Goal: Information Seeking & Learning: Learn about a topic

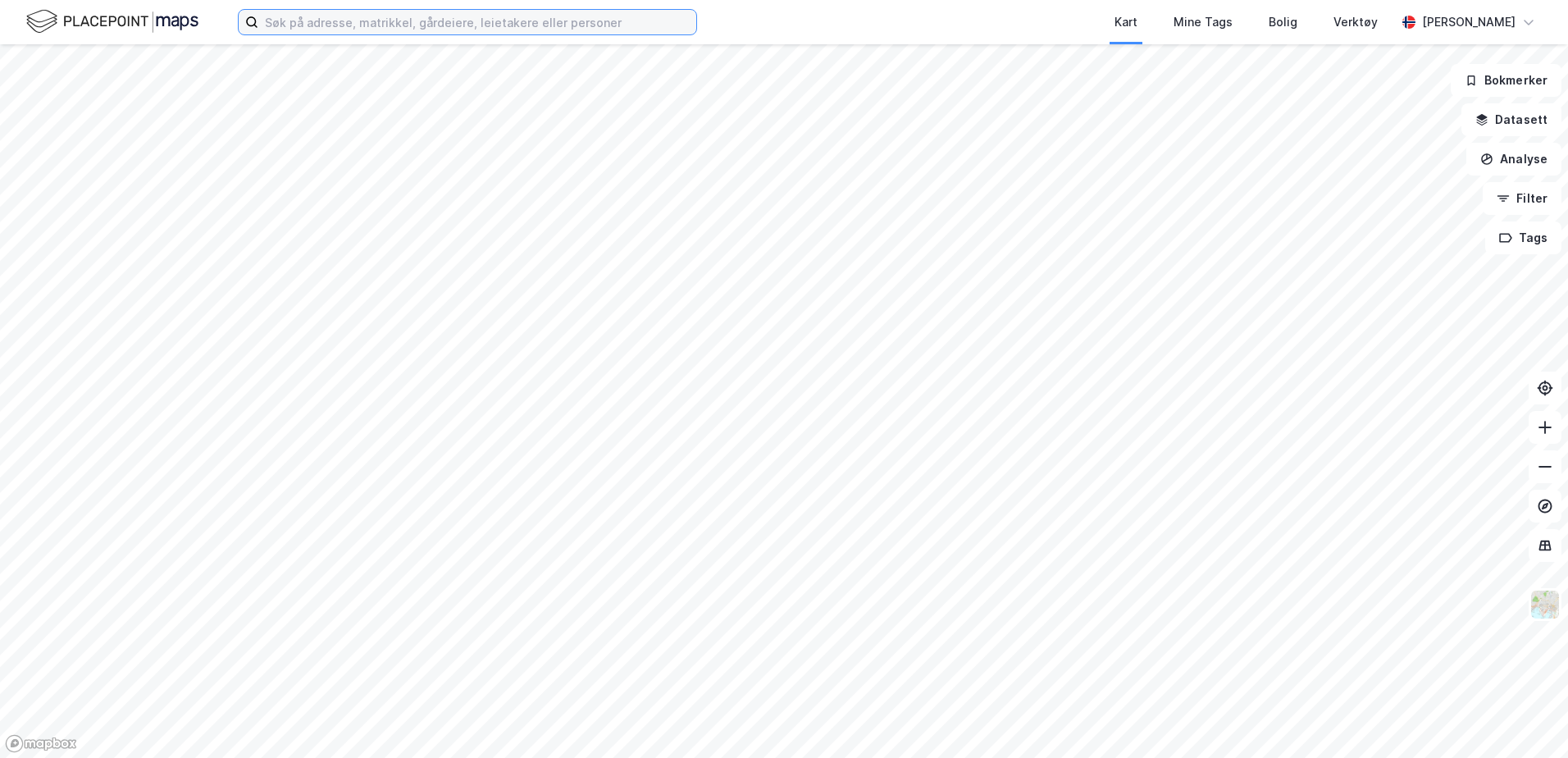
click at [370, 26] on input at bounding box center [477, 21] width 438 height 24
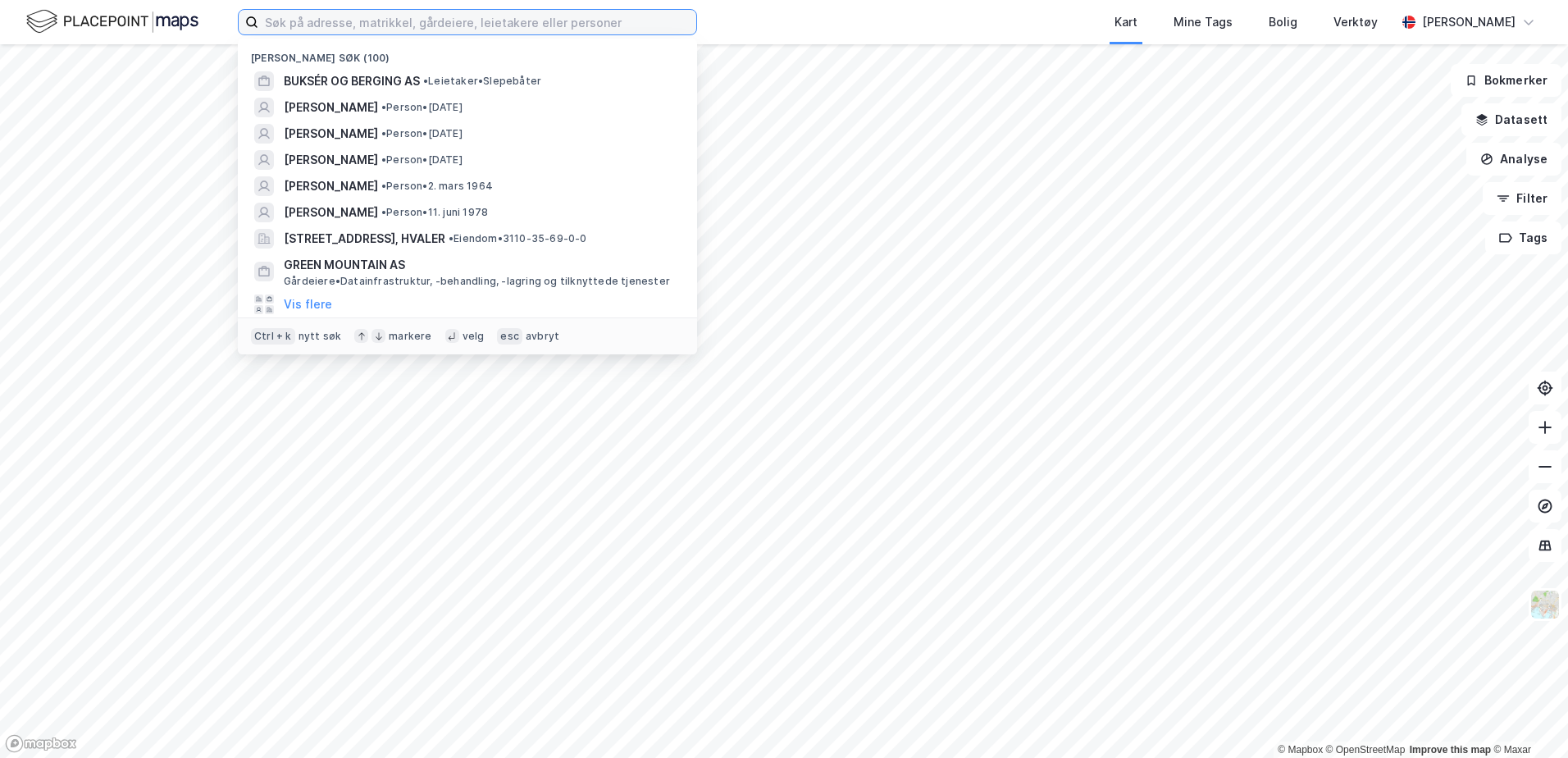
paste input "[STREET_ADDRESS]"
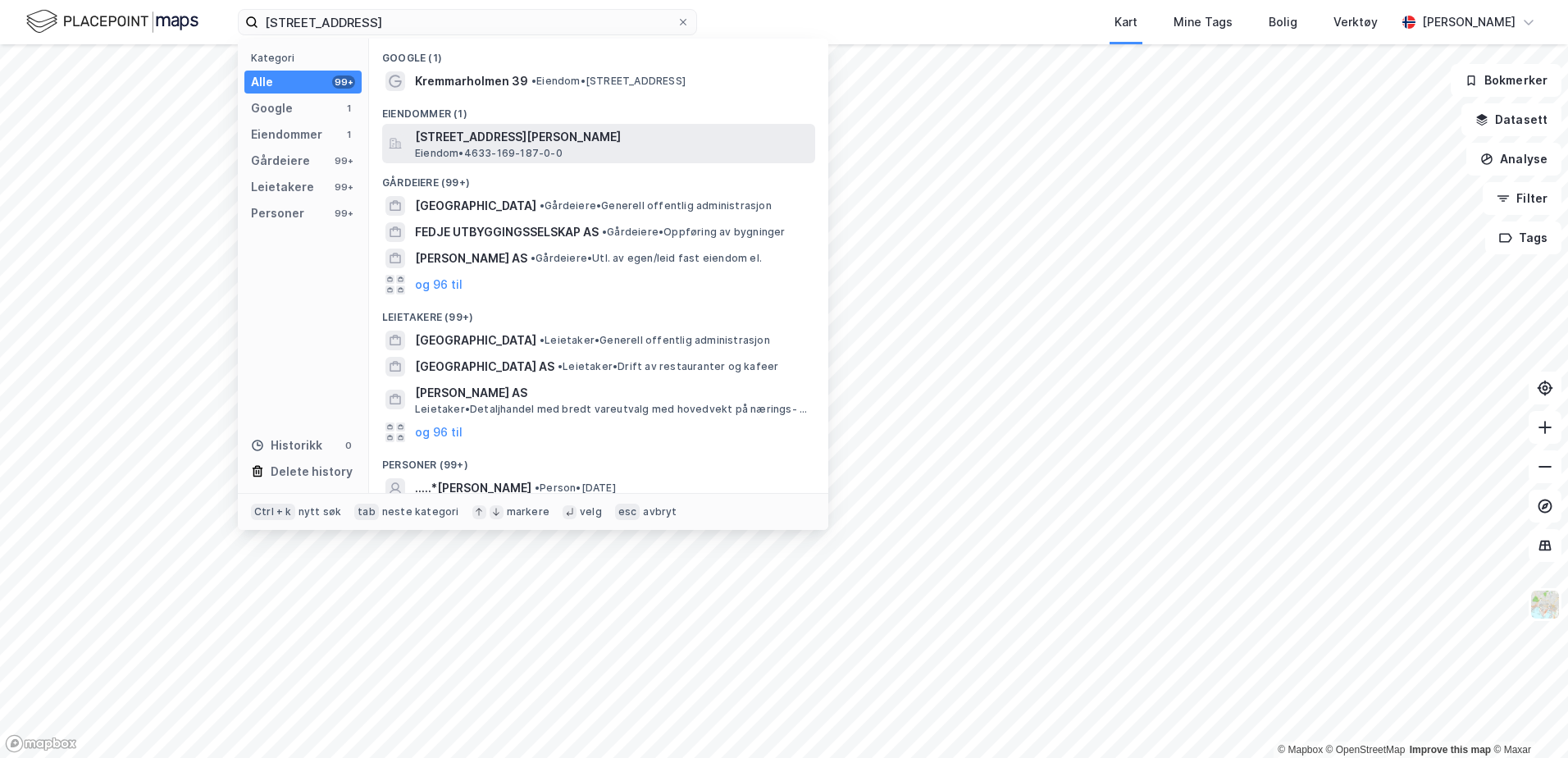
click at [485, 152] on span "Eiendom • 4633-169-187-0-0" at bounding box center [488, 154] width 148 height 14
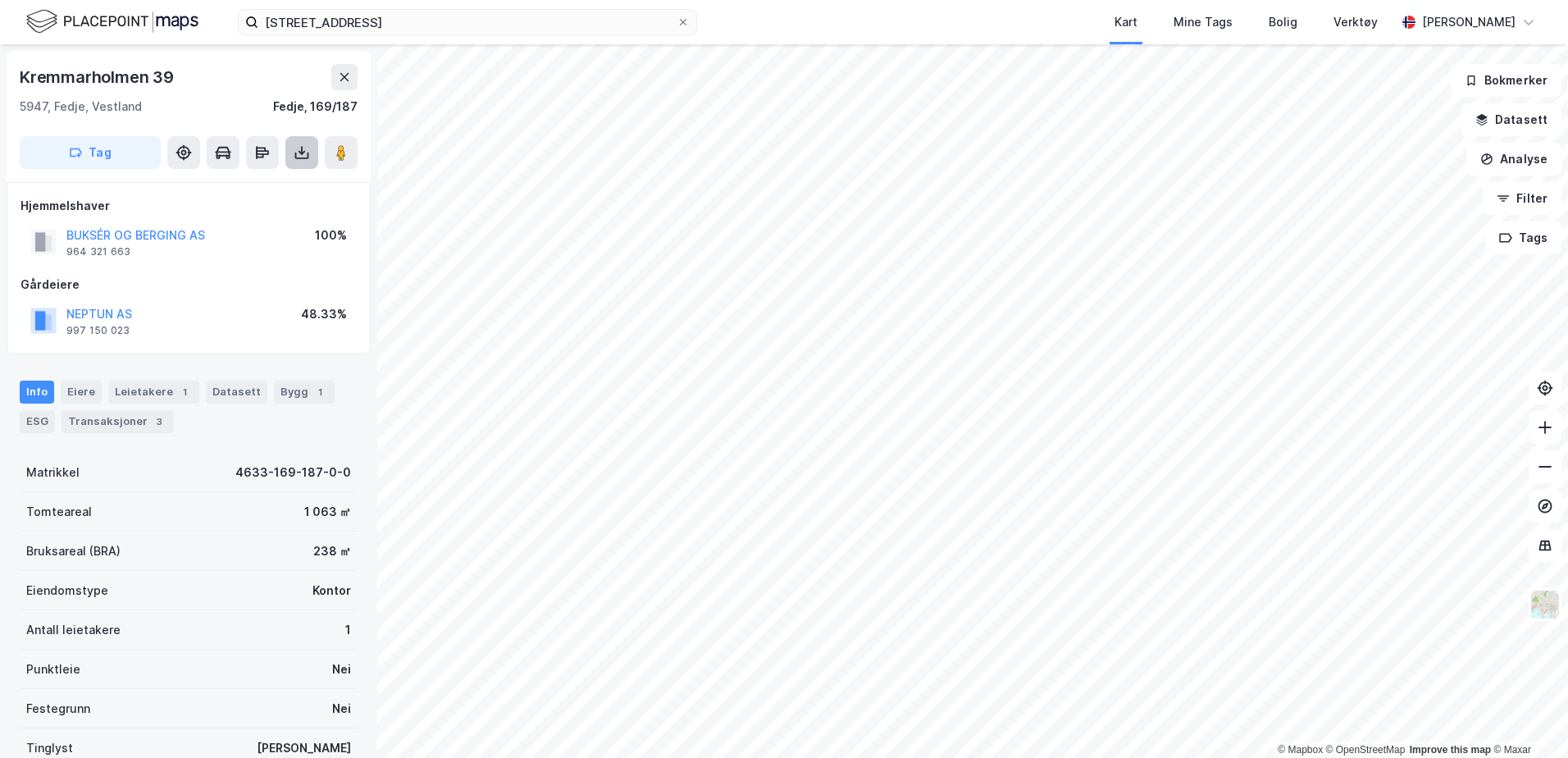
click at [296, 160] on icon at bounding box center [302, 152] width 16 height 16
click at [262, 193] on div "Last ned grunnbok" at bounding box center [230, 185] width 175 height 26
click at [297, 271] on div "Hjemmelshaver BUKSÉR OG BERGING AS 964 321 663 100% Gårdeiere NEPTUN AS 997 150…" at bounding box center [189, 268] width 336 height 144
click at [455, 40] on div "Kremmarholmen 39, 5947 Fedje Kart Mine Tags Bolig Verktøy [PERSON_NAME]" at bounding box center [784, 22] width 1568 height 44
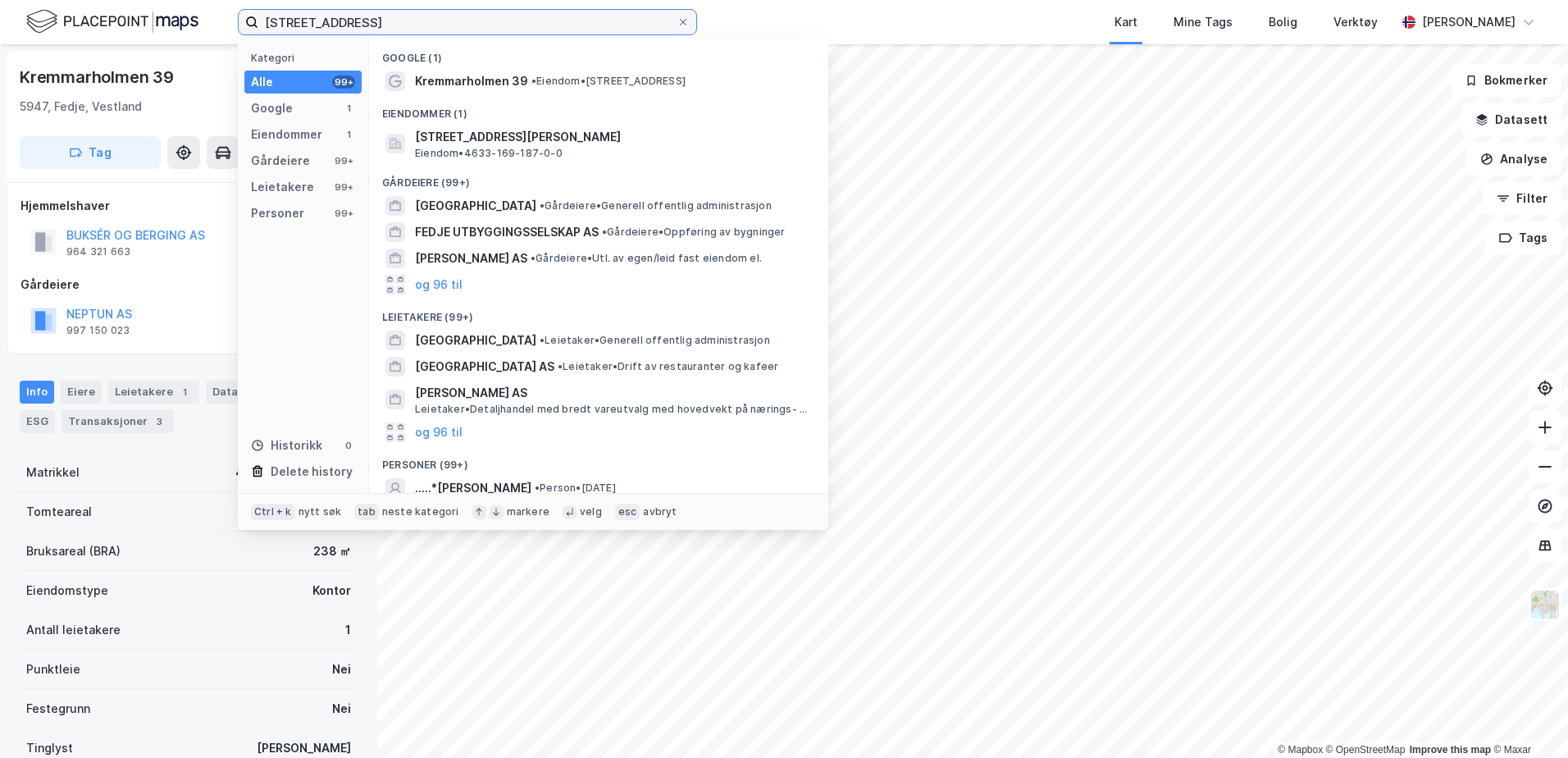
drag, startPoint x: 497, startPoint y: 14, endPoint x: 41, endPoint y: -9, distance: 456.6
click at [41, 0] on html "Kremmarholmen 39, 5947 Fedje Kategori Alle 99+ Google 1 Eiendommer 1 Gårdeiere …" at bounding box center [784, 379] width 1568 height 758
paste input "[STREET_ADDRESS]"
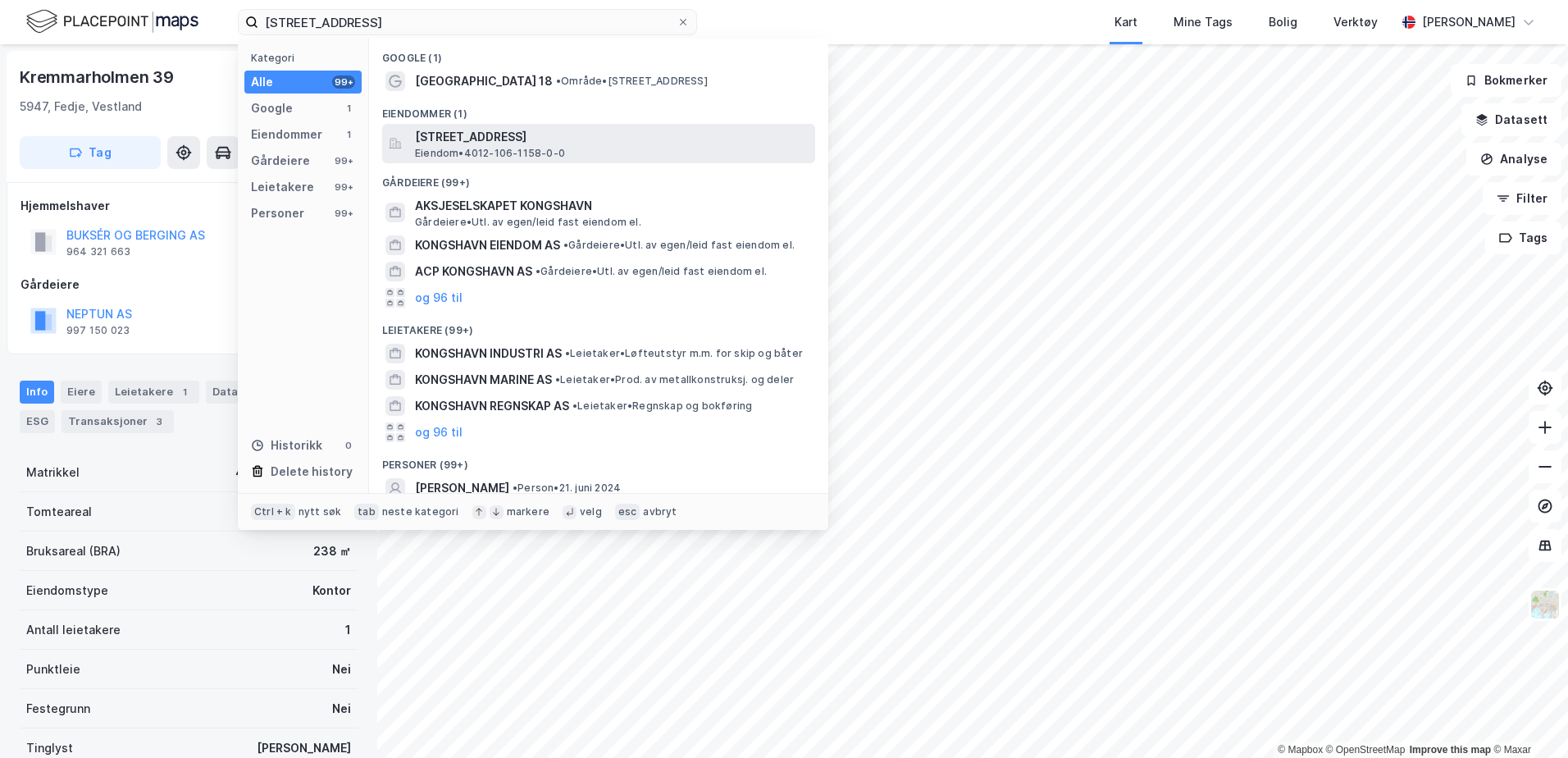
click at [474, 141] on span "[STREET_ADDRESS]" at bounding box center [611, 136] width 393 height 19
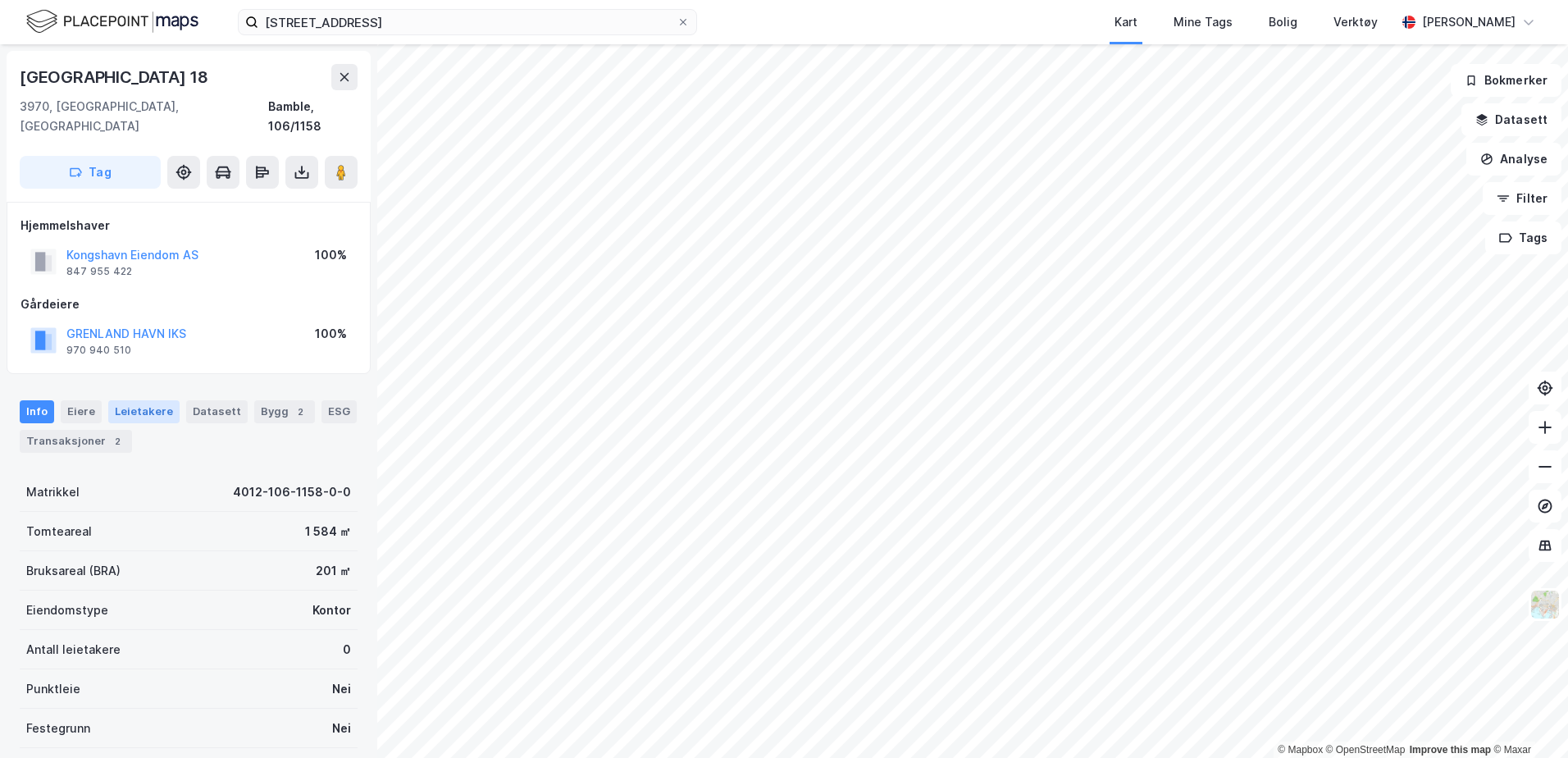
click at [153, 400] on div "Leietakere" at bounding box center [144, 412] width 72 height 23
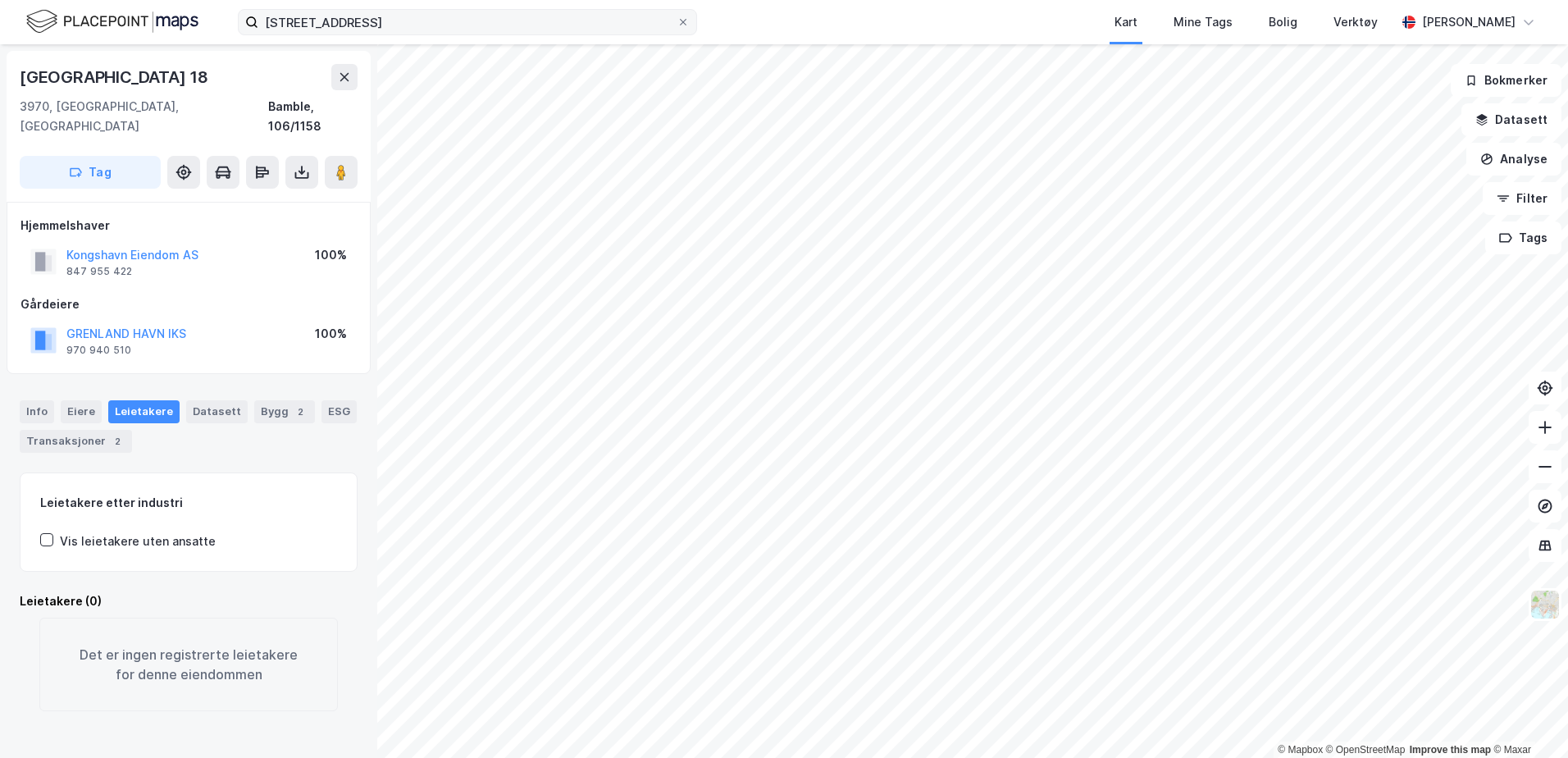
click at [485, 35] on label "[STREET_ADDRESS]" at bounding box center [467, 21] width 459 height 26
click at [485, 35] on input "[STREET_ADDRESS]" at bounding box center [467, 21] width 419 height 24
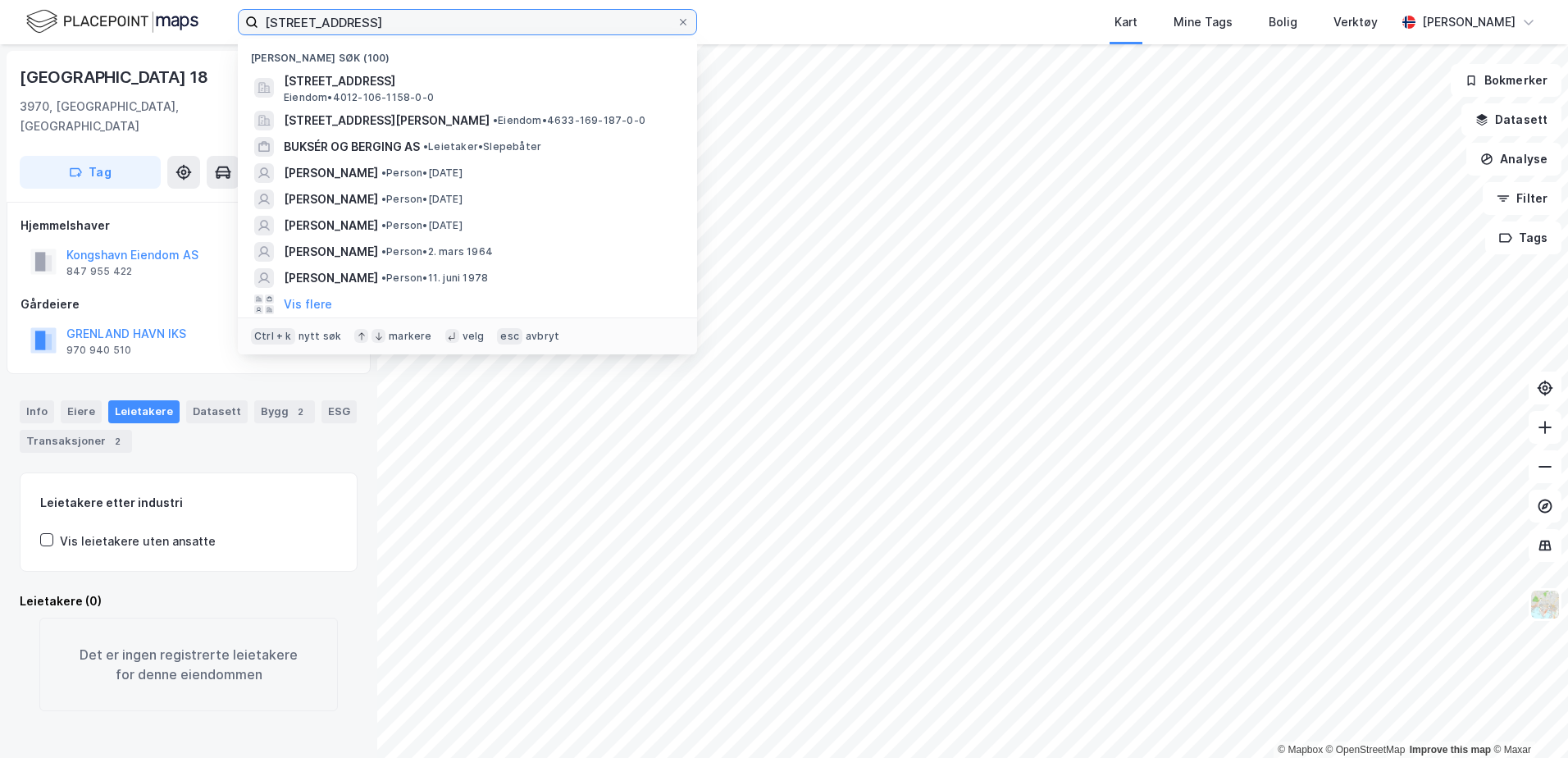
click at [494, 20] on input "[STREET_ADDRESS]" at bounding box center [467, 21] width 419 height 24
drag, startPoint x: 494, startPoint y: 20, endPoint x: 188, endPoint y: 63, distance: 309.0
click at [188, 63] on div "[GEOGRAPHIC_DATA] 18, 3970 [GEOGRAPHIC_DATA] Nylige søk (100) [GEOGRAPHIC_DATA]…" at bounding box center [784, 379] width 1568 height 758
paste input "Tauløs 1B [GEOGRAPHIC_DATA], 1684 [GEOGRAPHIC_DATA]"
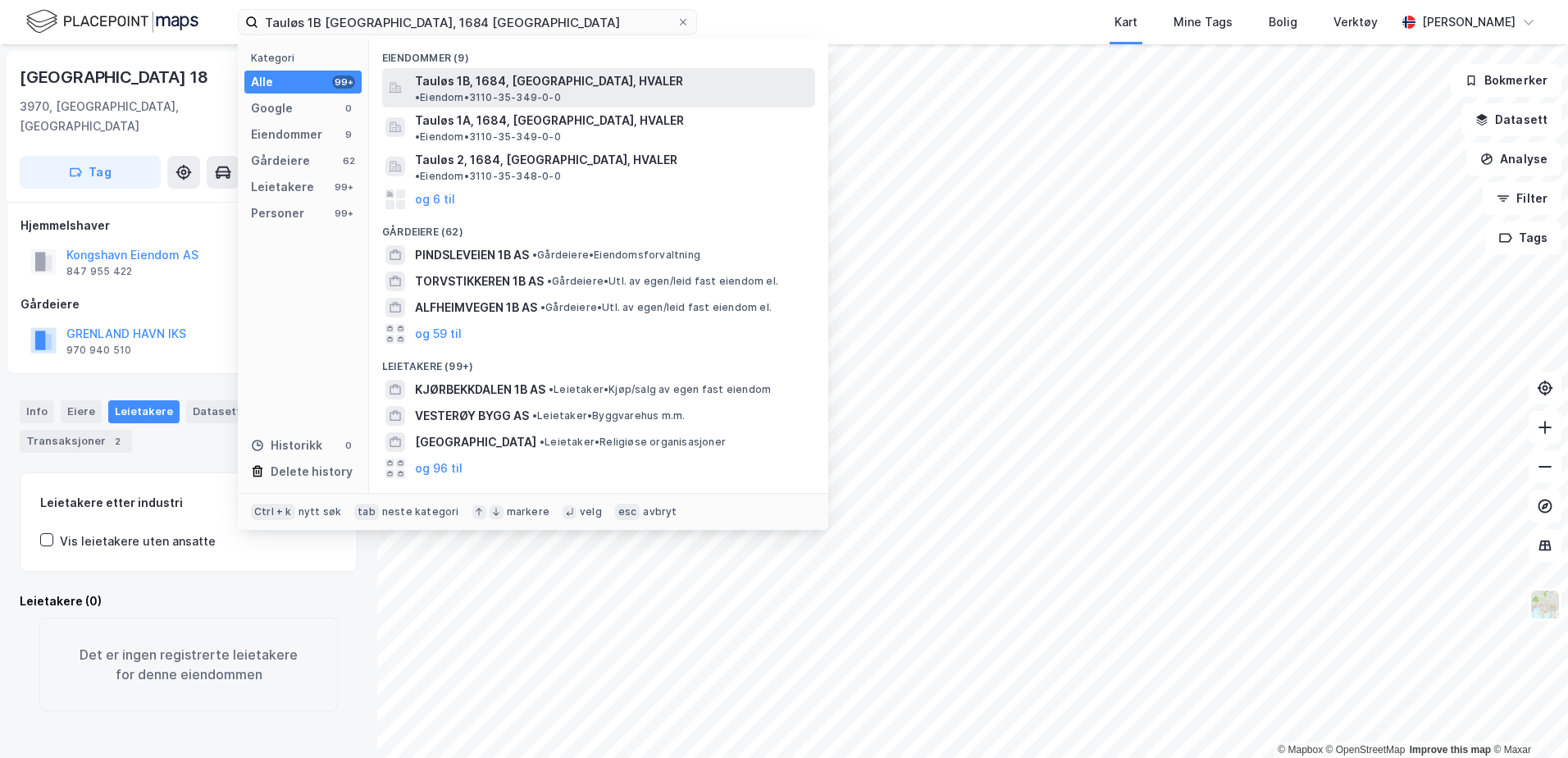
click at [535, 89] on span "Tauløs 1B, 1684, [GEOGRAPHIC_DATA], HVALER" at bounding box center [548, 81] width 268 height 19
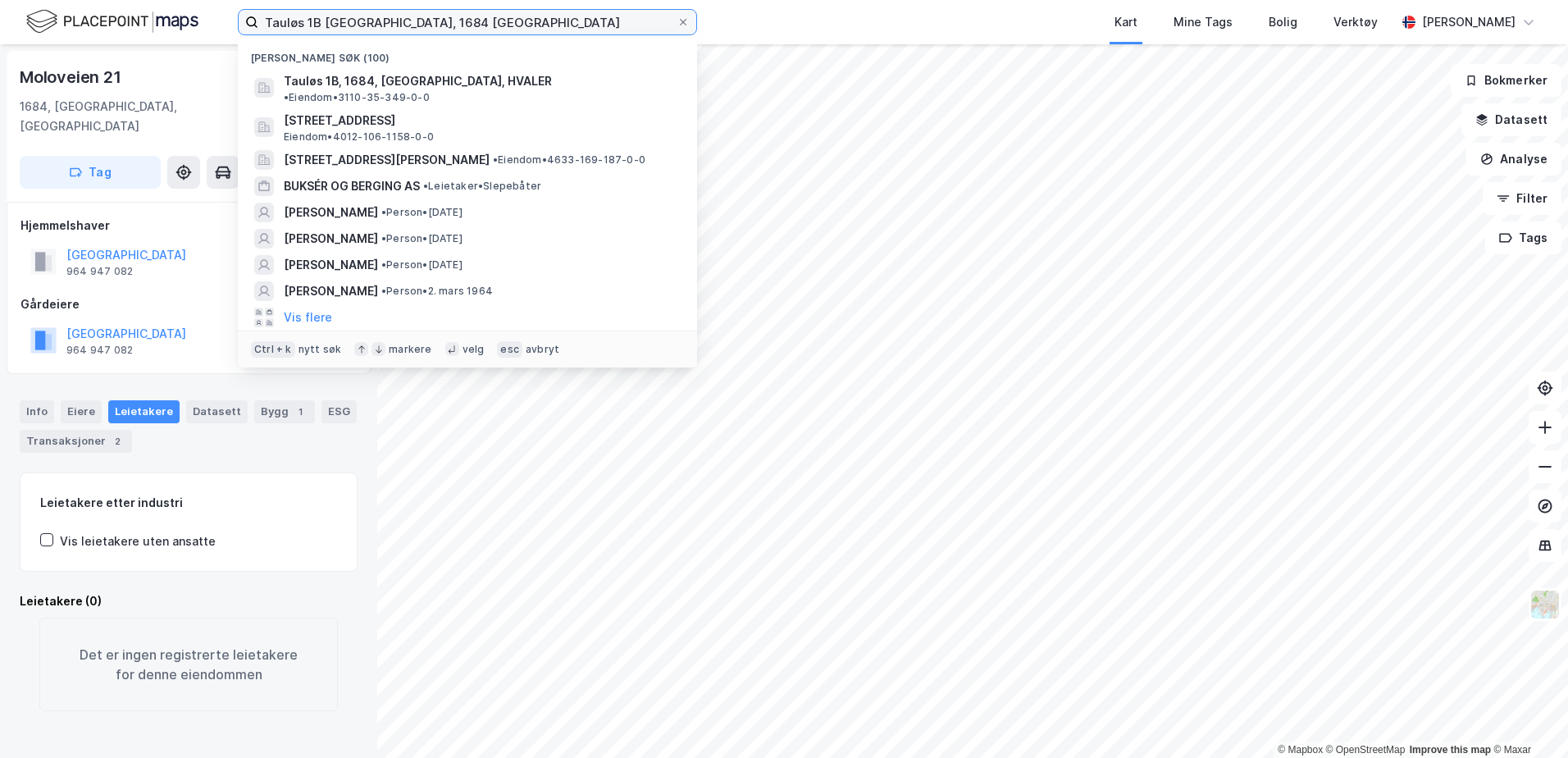
drag, startPoint x: 426, startPoint y: 33, endPoint x: 480, endPoint y: 30, distance: 54.1
click at [426, 33] on input "Tauløs 1B [GEOGRAPHIC_DATA], 1684 [GEOGRAPHIC_DATA]" at bounding box center [467, 21] width 419 height 24
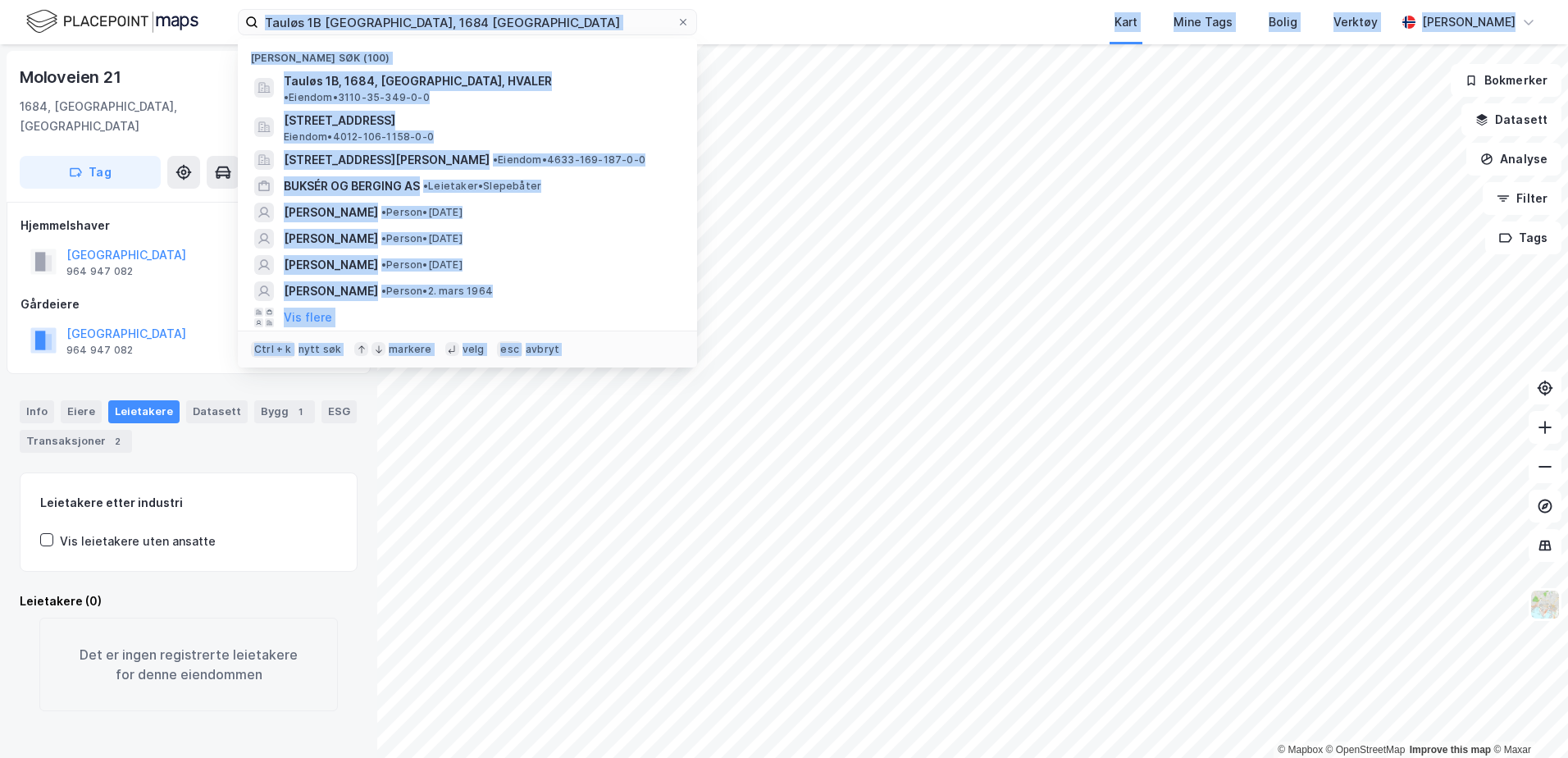
drag, startPoint x: 562, startPoint y: 35, endPoint x: 78, endPoint y: -14, distance: 486.5
click at [78, 0] on html "Tauløs 1B [GEOGRAPHIC_DATA], 1684 Vesterøy Nylige søk (100) Tauløs 1B, 1684, [G…" at bounding box center [784, 379] width 1568 height 758
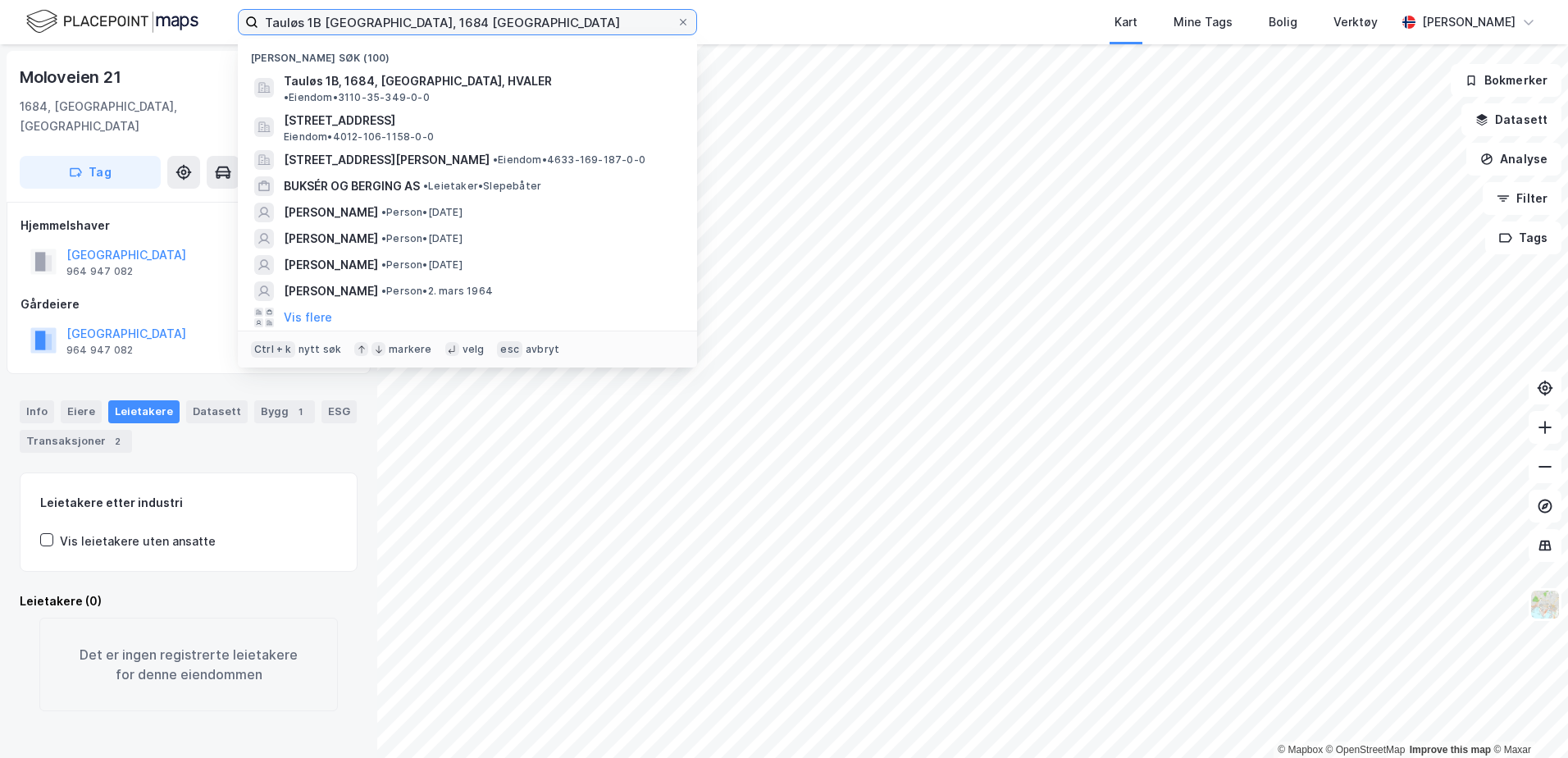
click at [467, 18] on input "Tauløs 1B [GEOGRAPHIC_DATA], 1684 [GEOGRAPHIC_DATA]" at bounding box center [467, 21] width 419 height 24
drag, startPoint x: 508, startPoint y: 19, endPoint x: 184, endPoint y: 60, distance: 326.6
click at [184, 60] on div "Tauløs 1B [GEOGRAPHIC_DATA], 1684 Vesterøy Nylige søk (100) Tauløs 1B, 1684, [G…" at bounding box center [784, 379] width 1568 height 758
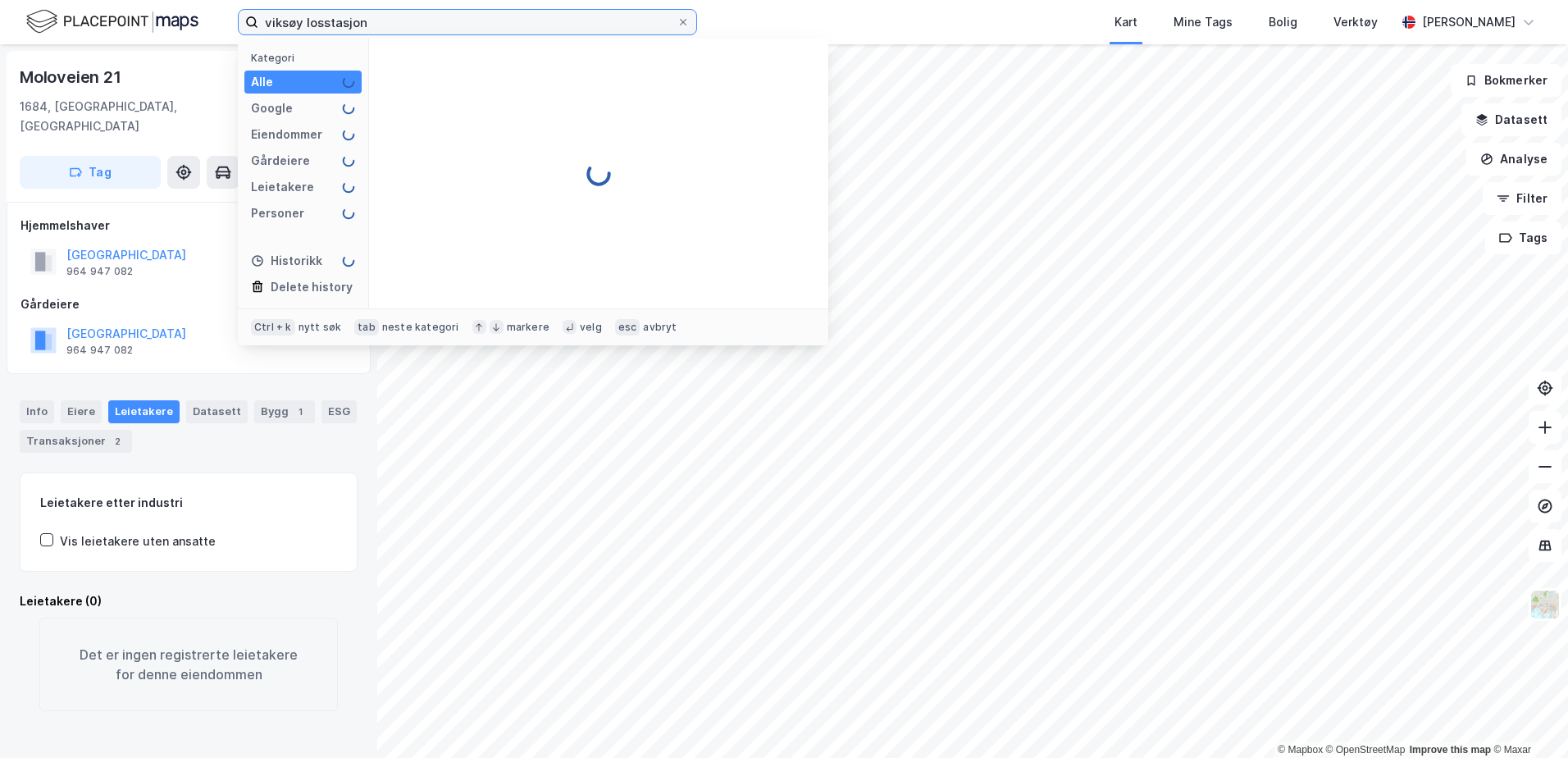
type input "viksøy losstasjon"
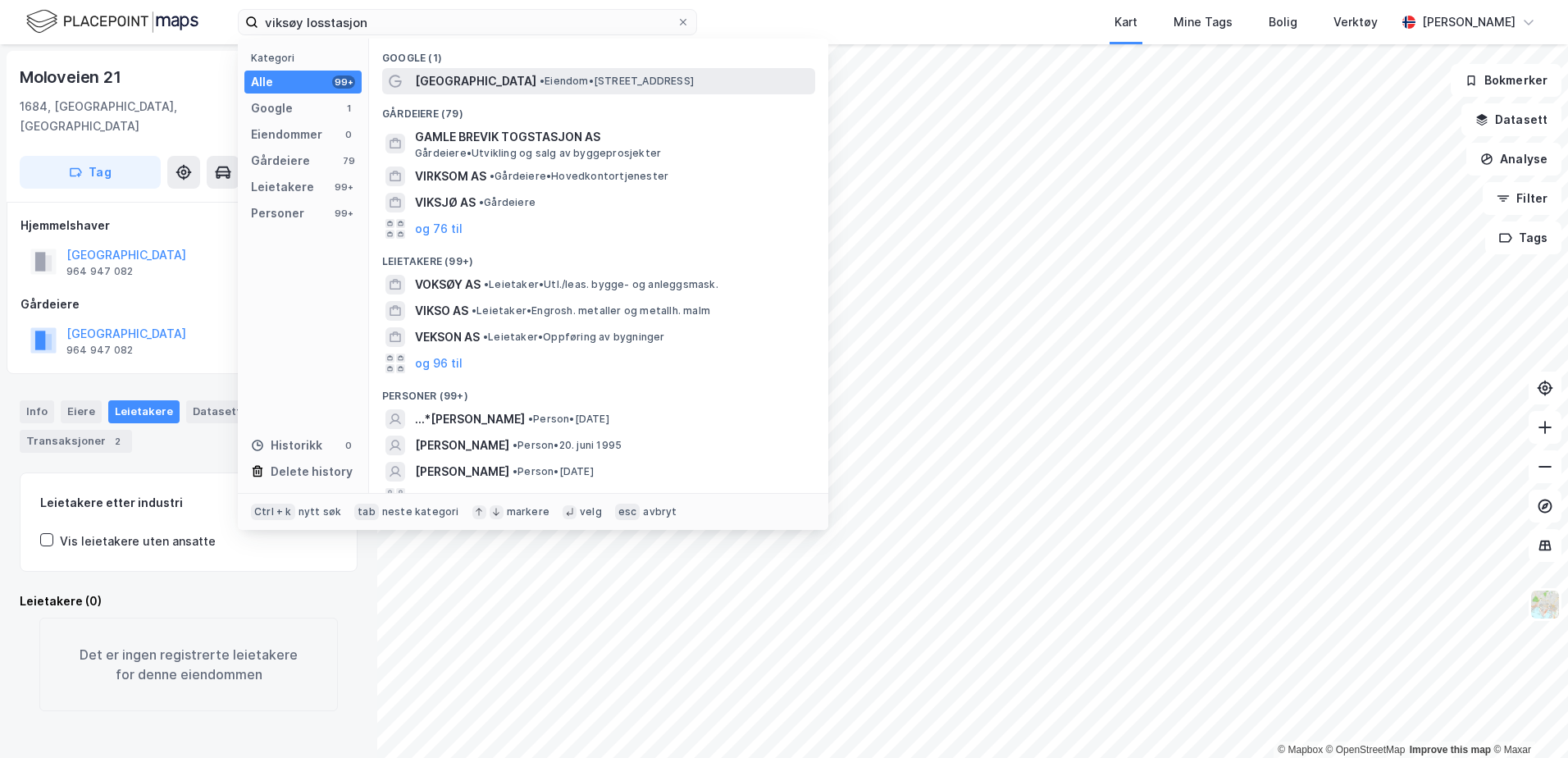
click at [473, 74] on span "[GEOGRAPHIC_DATA]" at bounding box center [476, 81] width 122 height 19
